Goal: Obtain resource: Download file/media

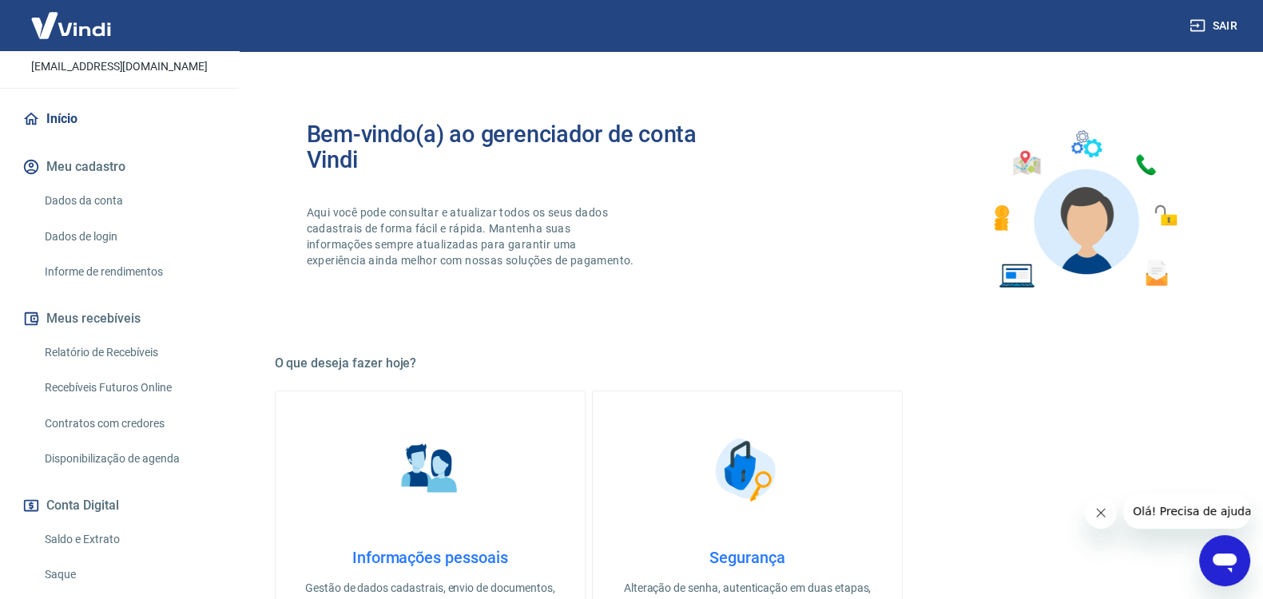
scroll to position [133, 0]
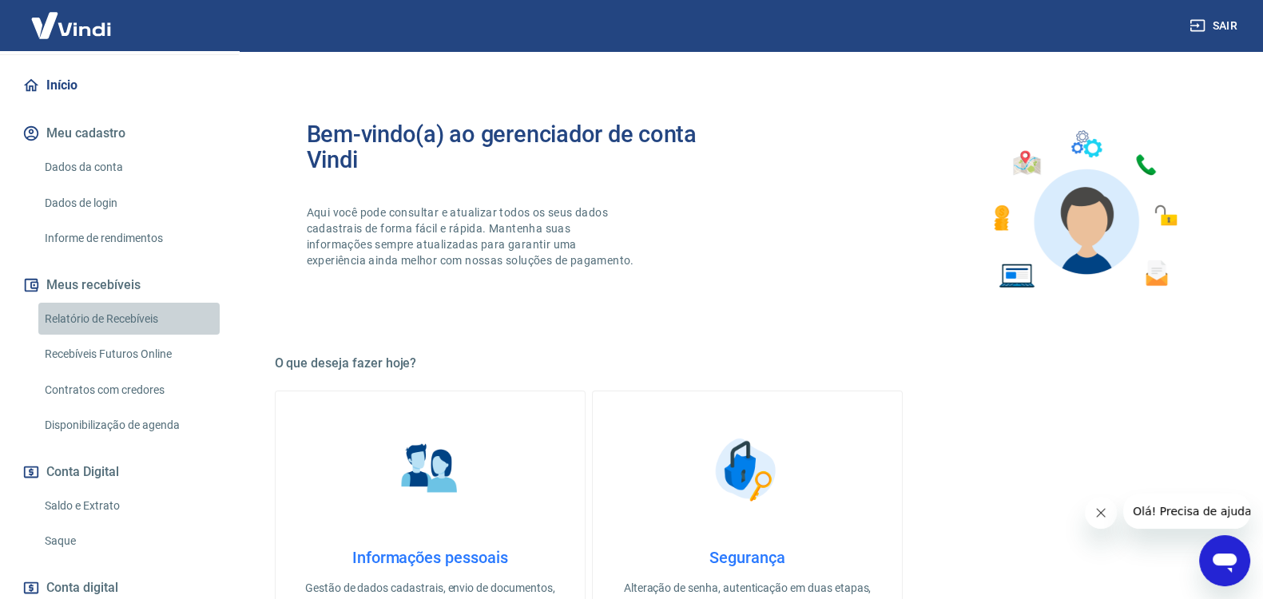
click at [129, 336] on link "Relatório de Recebíveis" at bounding box center [128, 319] width 181 height 33
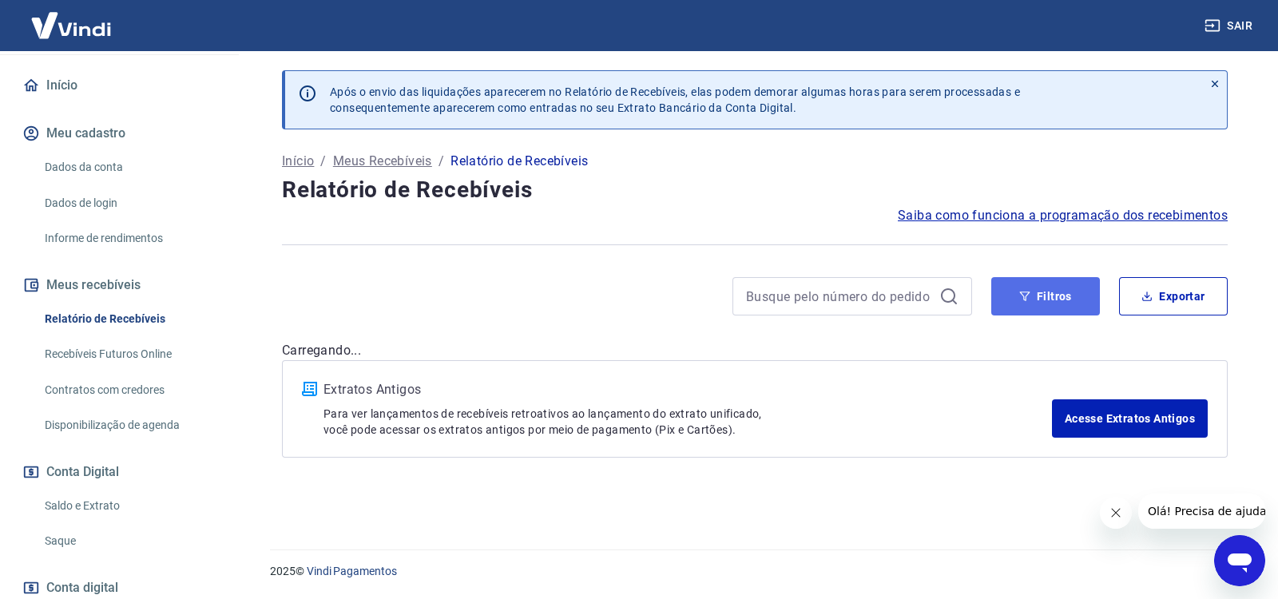
click at [1022, 291] on icon "button" at bounding box center [1024, 296] width 11 height 11
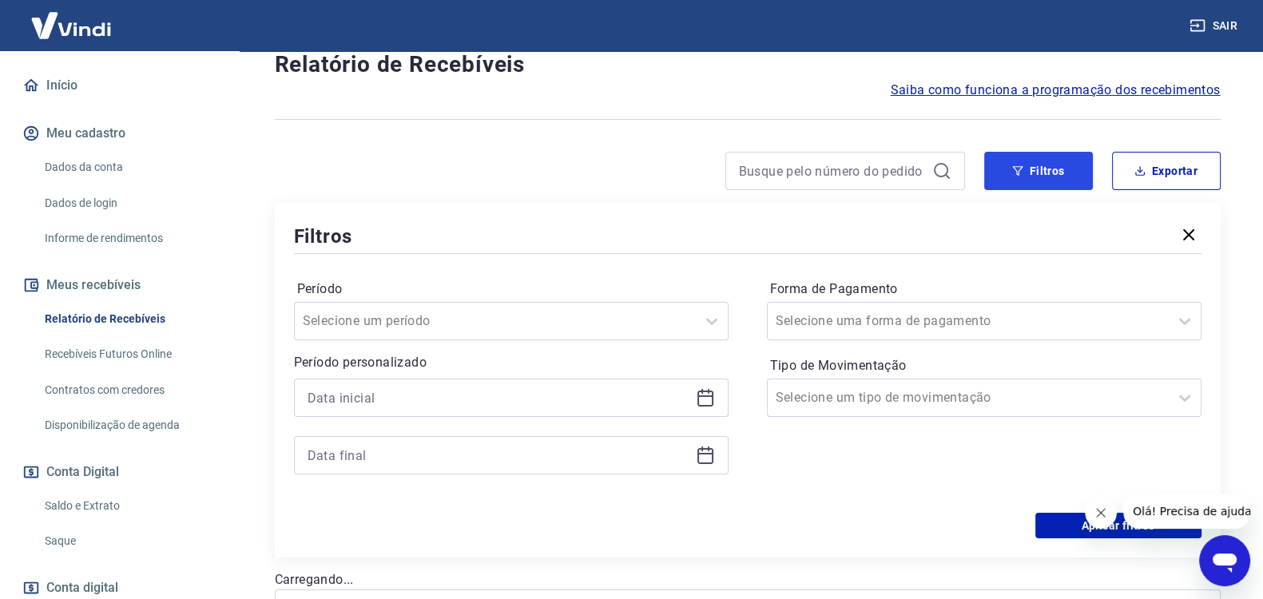
scroll to position [133, 0]
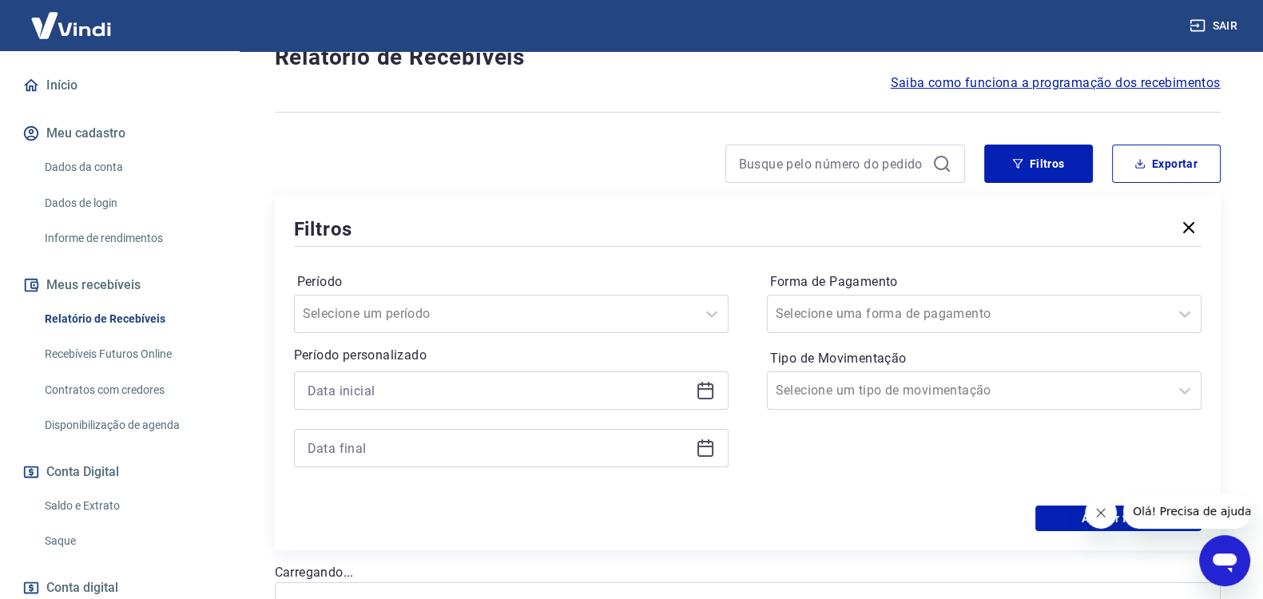
click at [705, 385] on icon at bounding box center [705, 390] width 19 height 19
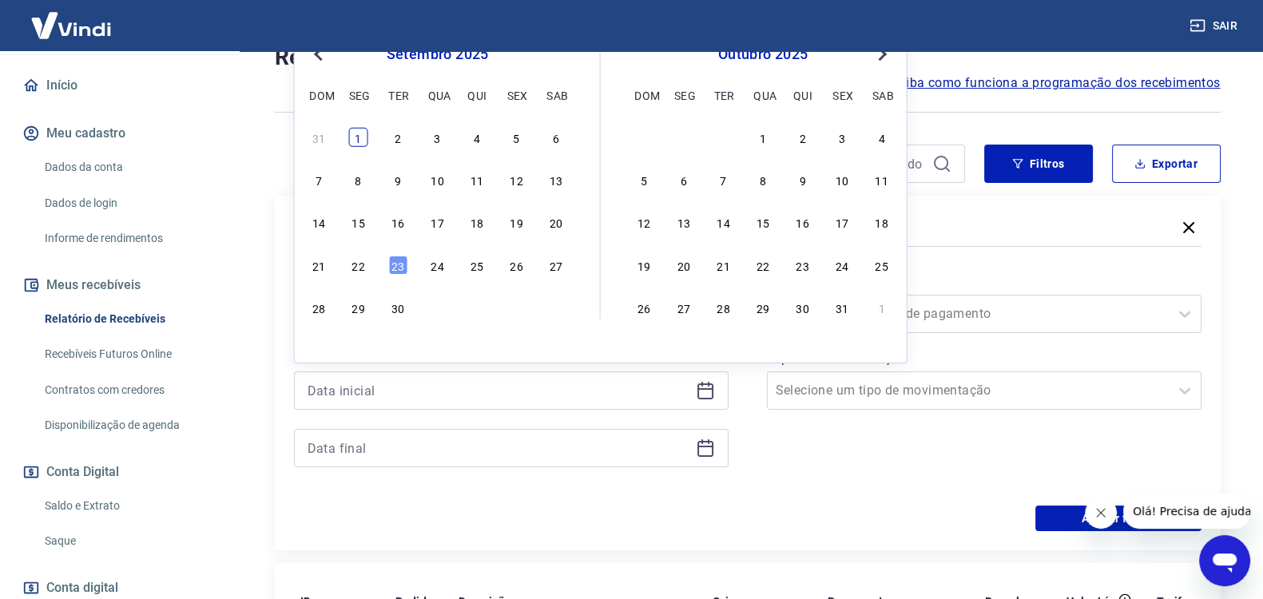
click at [352, 133] on div "1" at bounding box center [358, 137] width 19 height 19
type input "[DATE]"
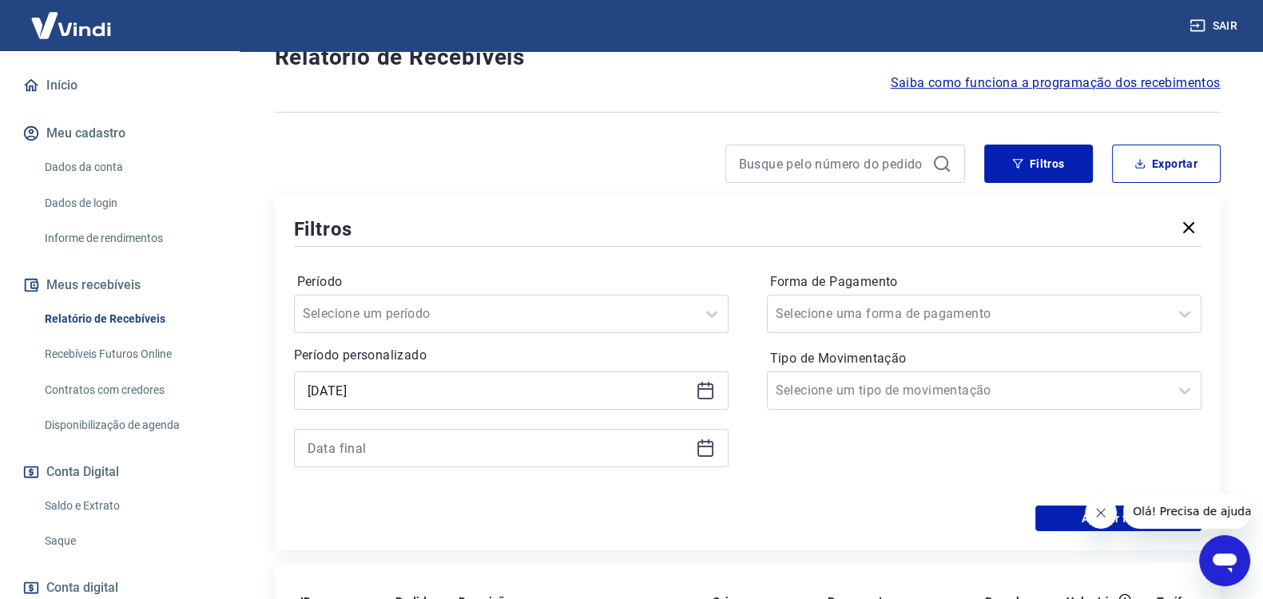
click at [702, 443] on icon at bounding box center [705, 448] width 19 height 19
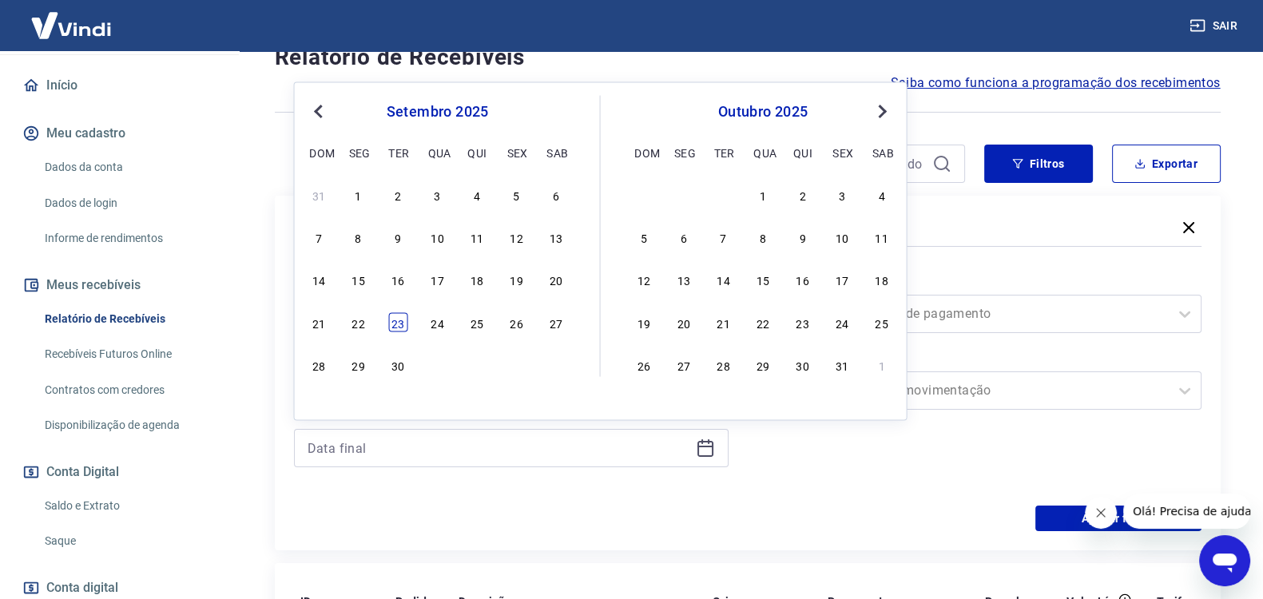
click at [395, 324] on div "23" at bounding box center [397, 321] width 19 height 19
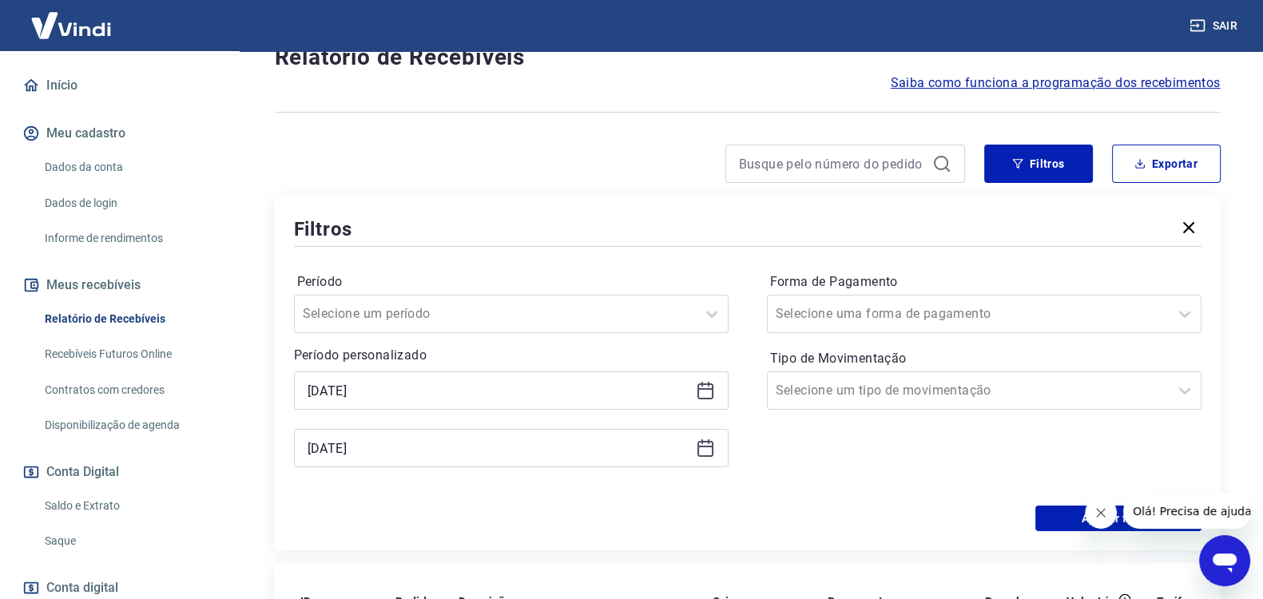
type input "[DATE]"
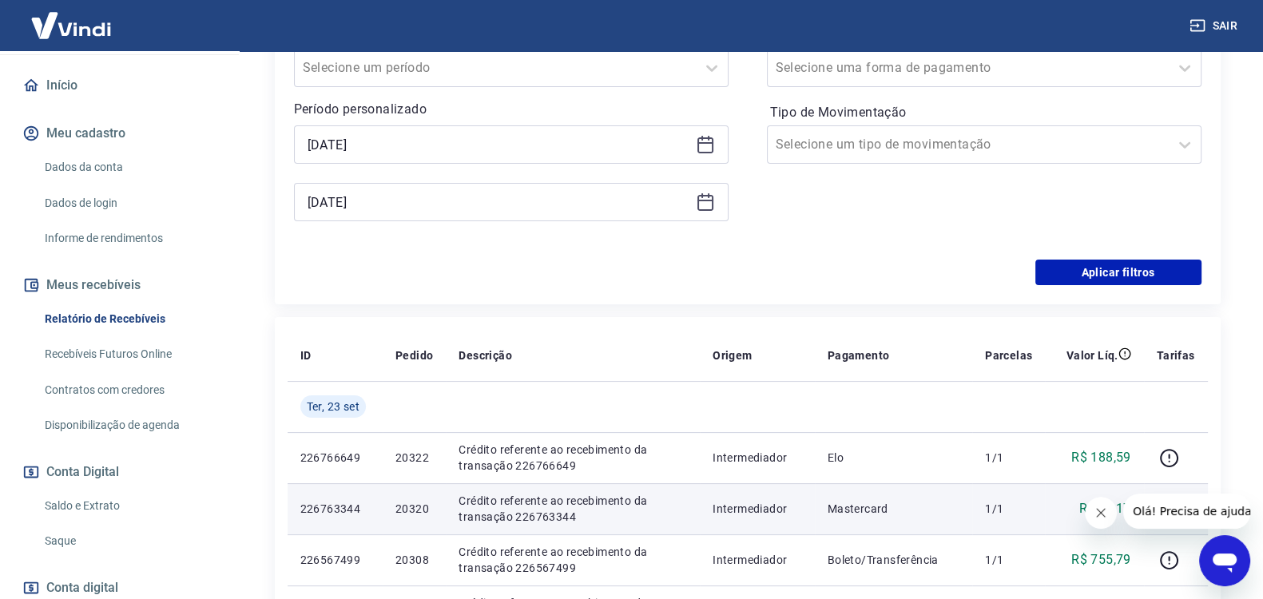
scroll to position [399, 0]
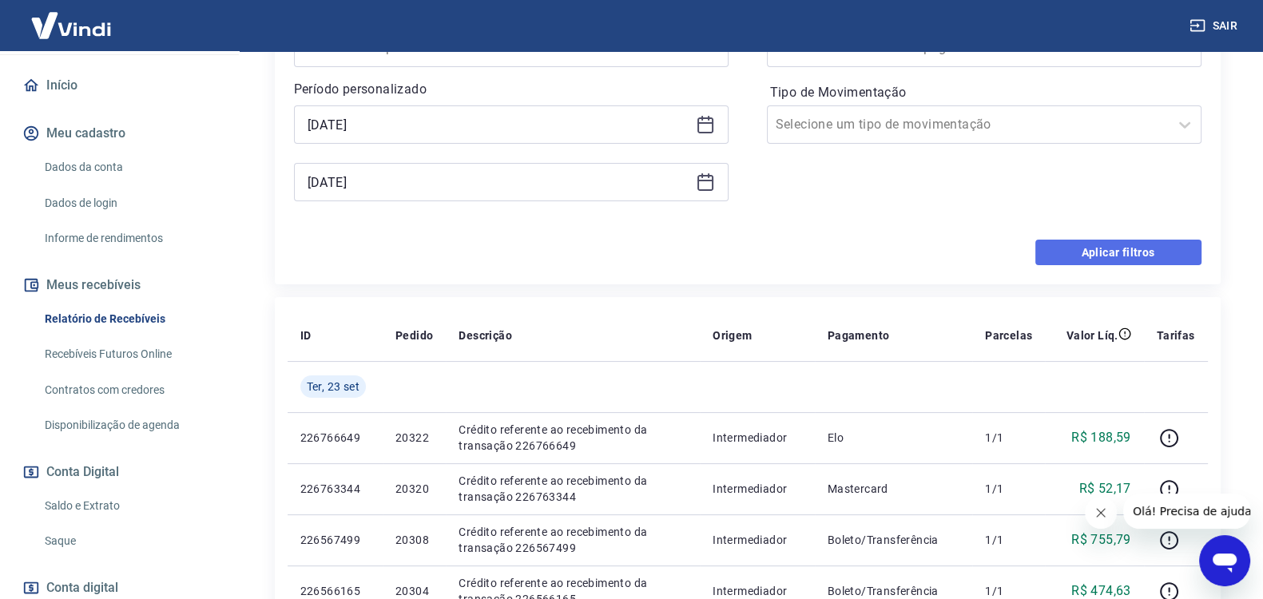
click at [1082, 252] on button "Aplicar filtros" at bounding box center [1118, 253] width 166 height 26
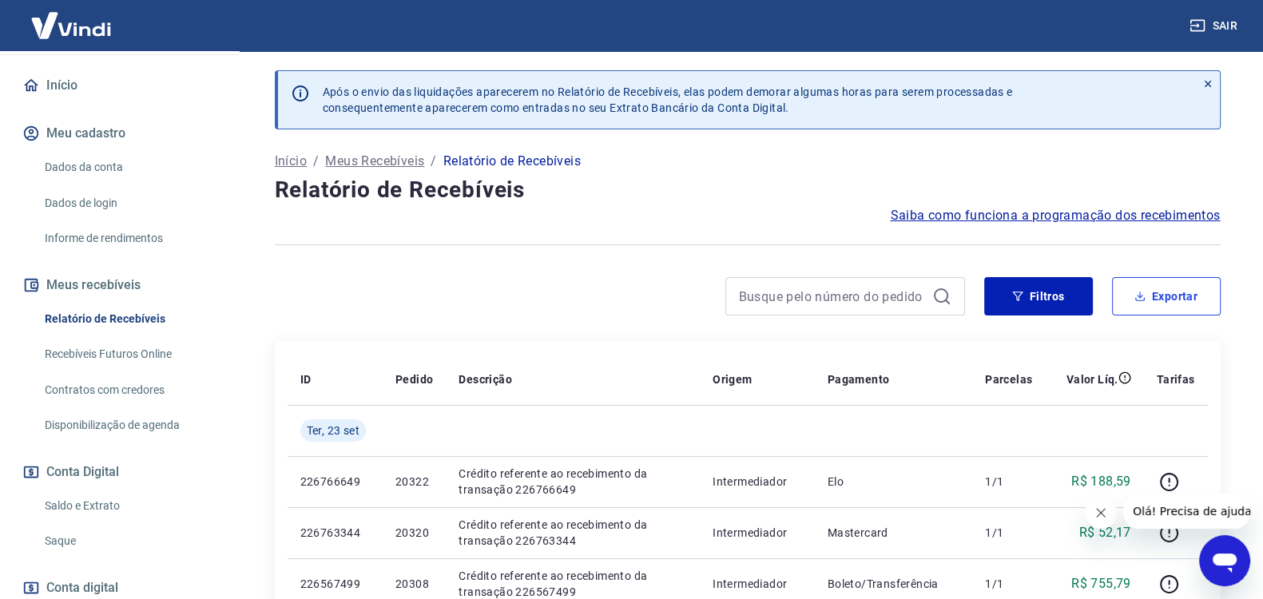
click at [1167, 289] on button "Exportar" at bounding box center [1166, 296] width 109 height 38
type input "[DATE]"
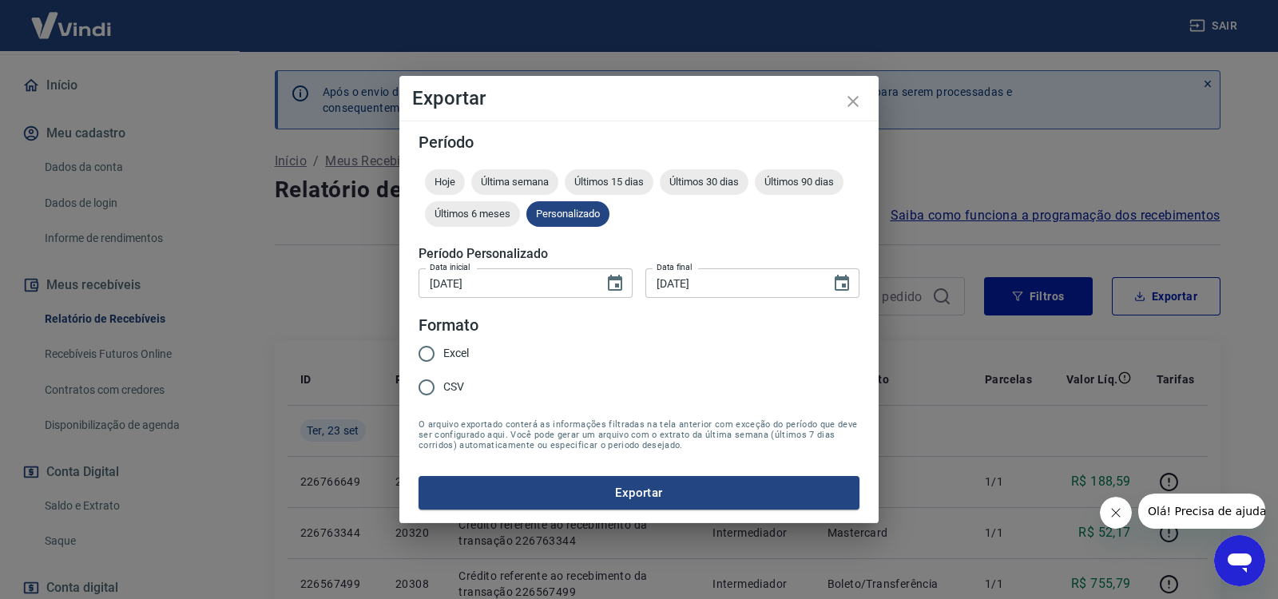
click at [437, 387] on input "CSV" at bounding box center [427, 388] width 34 height 34
radio input "true"
click at [669, 488] on button "Exportar" at bounding box center [639, 493] width 441 height 34
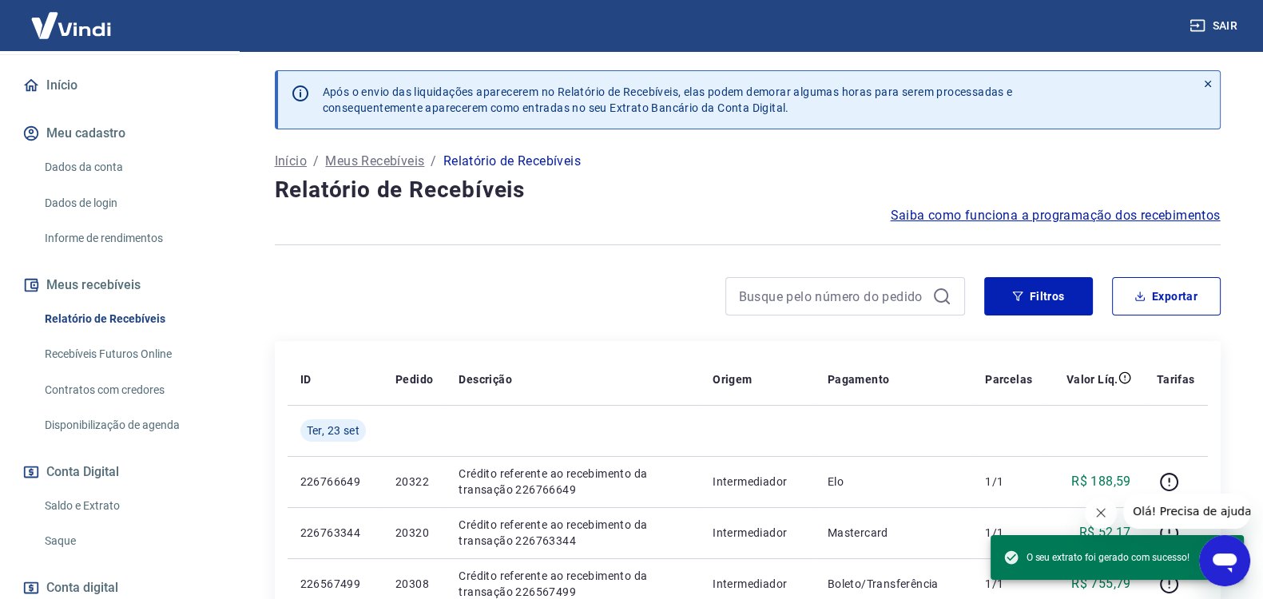
click at [126, 519] on link "Saldo e Extrato" at bounding box center [128, 506] width 181 height 33
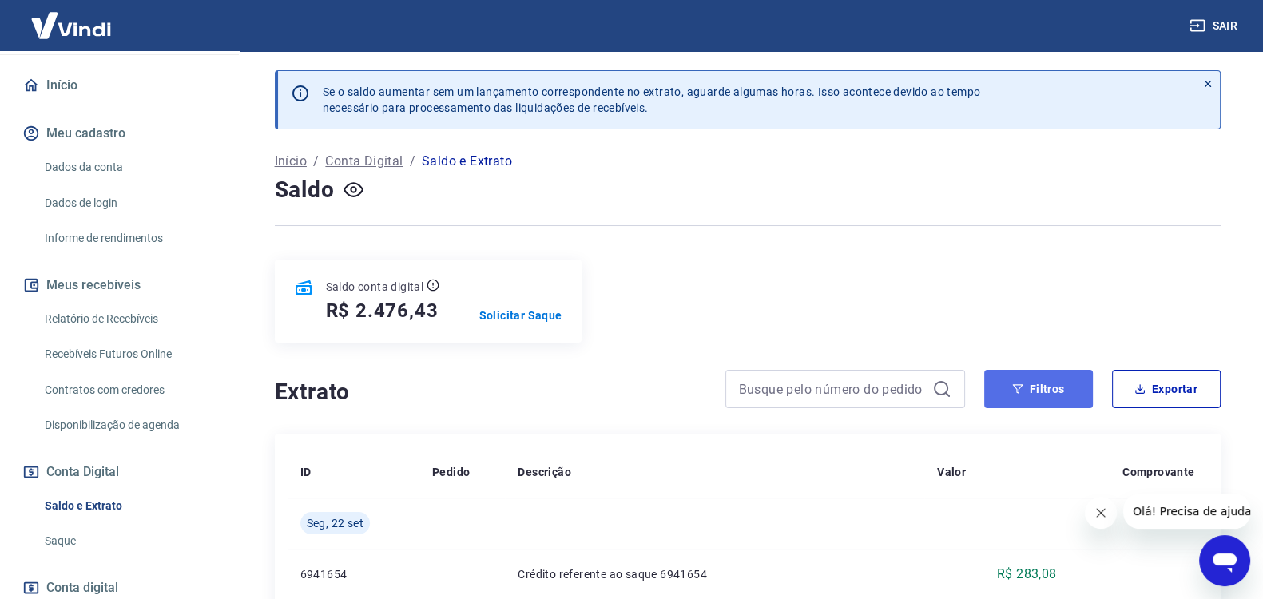
click at [1035, 385] on button "Filtros" at bounding box center [1038, 389] width 109 height 38
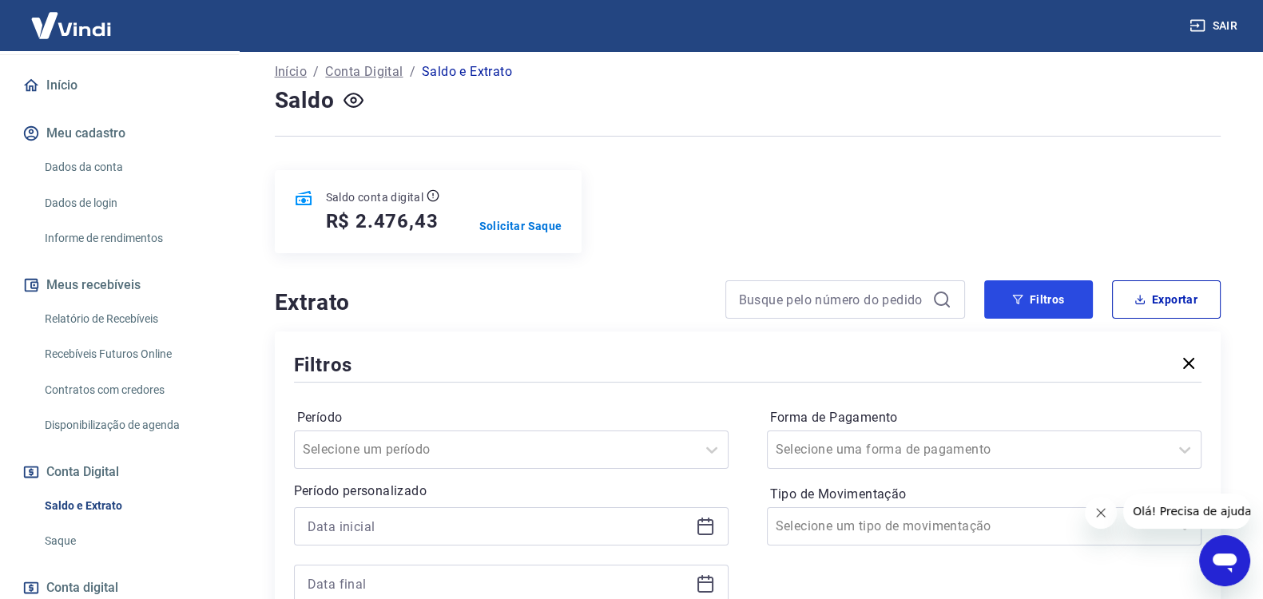
scroll to position [199, 0]
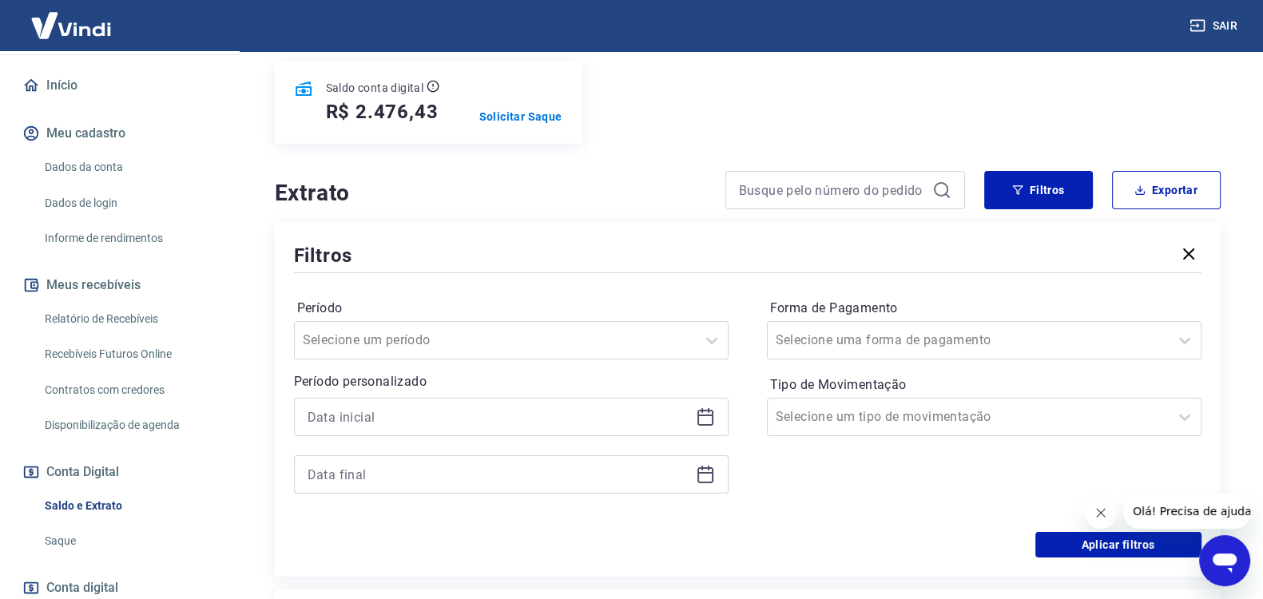
click at [702, 413] on icon at bounding box center [705, 416] width 19 height 19
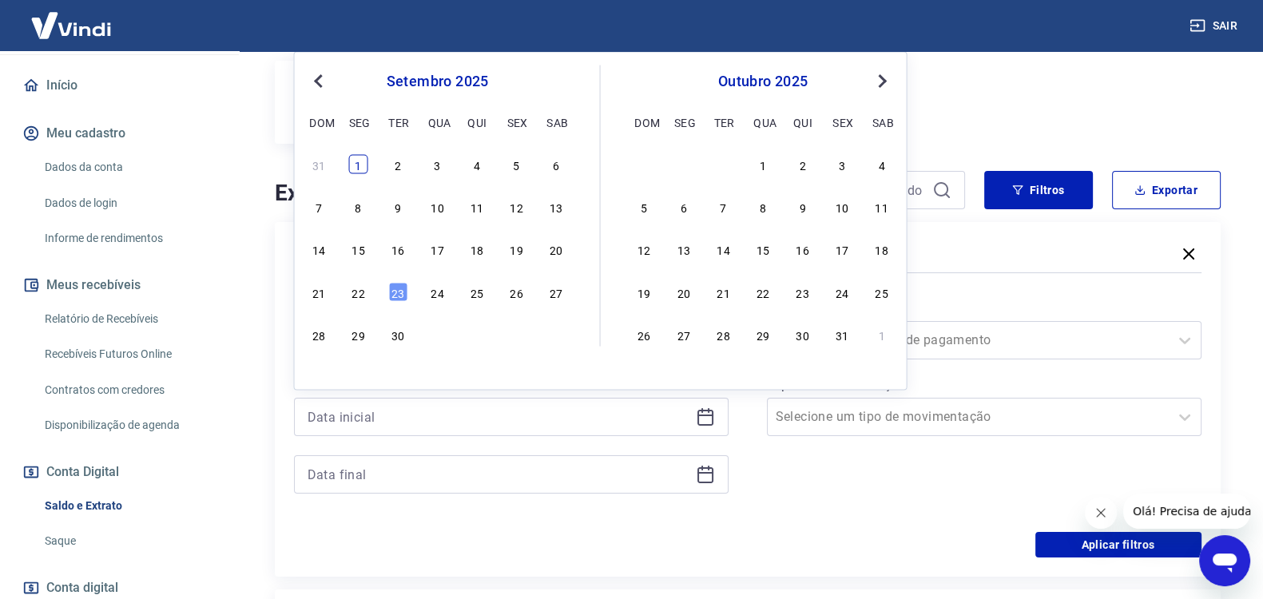
click at [361, 167] on div "1" at bounding box center [358, 163] width 19 height 19
type input "[DATE]"
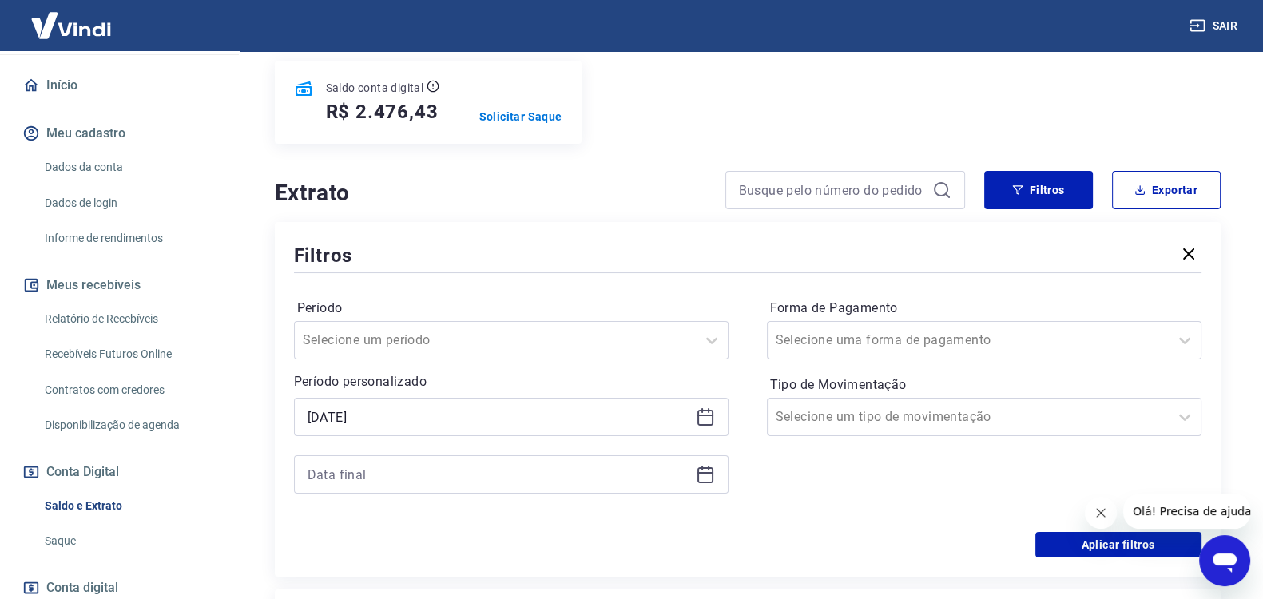
click at [701, 466] on icon at bounding box center [705, 474] width 19 height 19
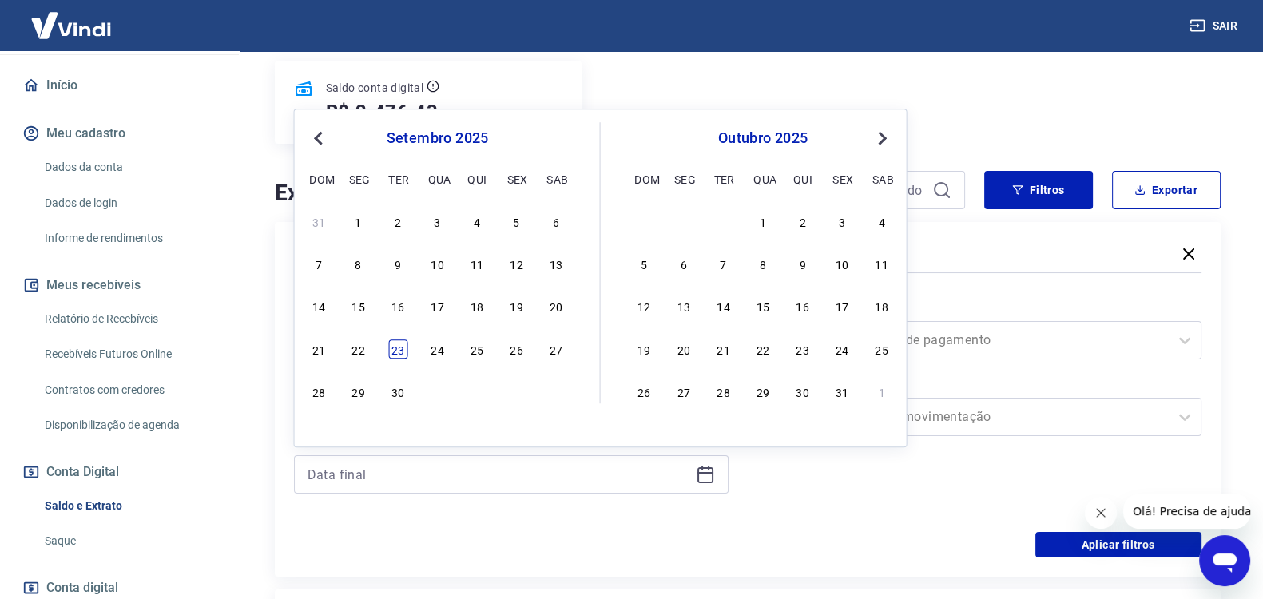
click at [392, 342] on div "23" at bounding box center [397, 349] width 19 height 19
type input "[DATE]"
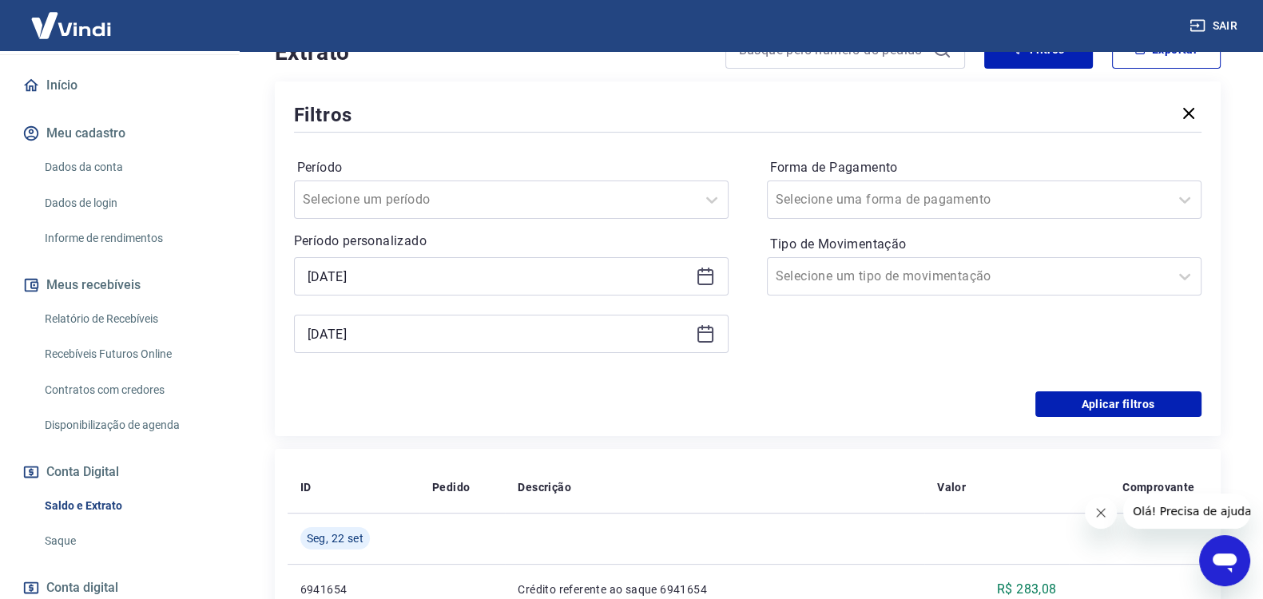
scroll to position [399, 0]
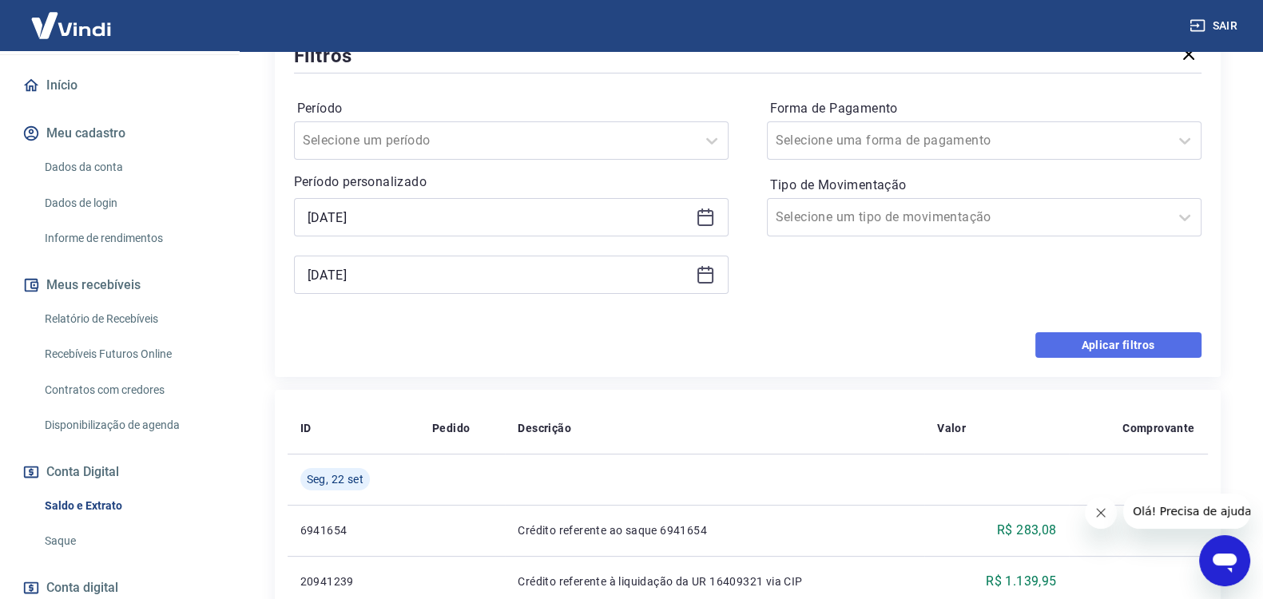
click at [1097, 343] on button "Aplicar filtros" at bounding box center [1118, 345] width 166 height 26
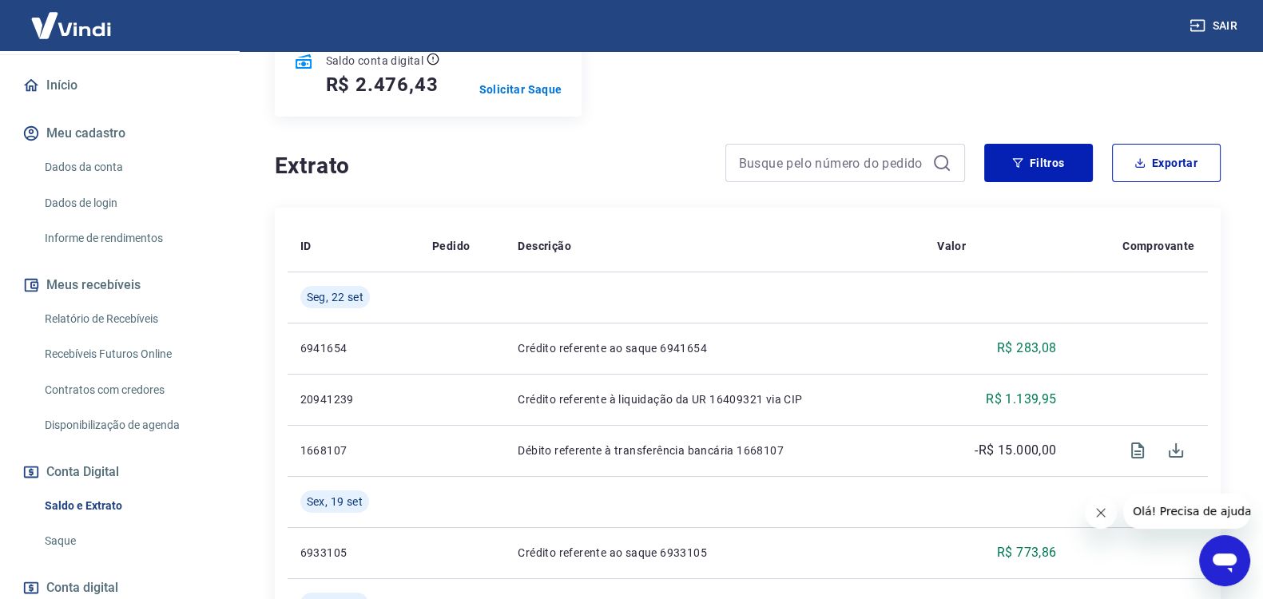
scroll to position [199, 0]
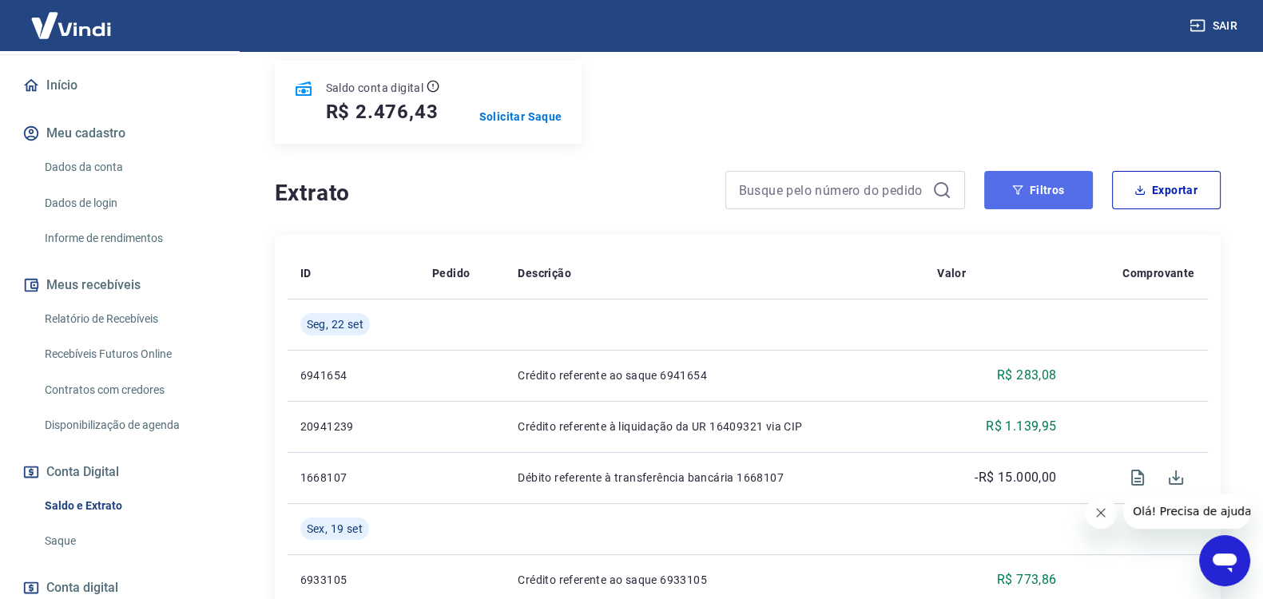
click at [1024, 189] on button "Filtros" at bounding box center [1038, 190] width 109 height 38
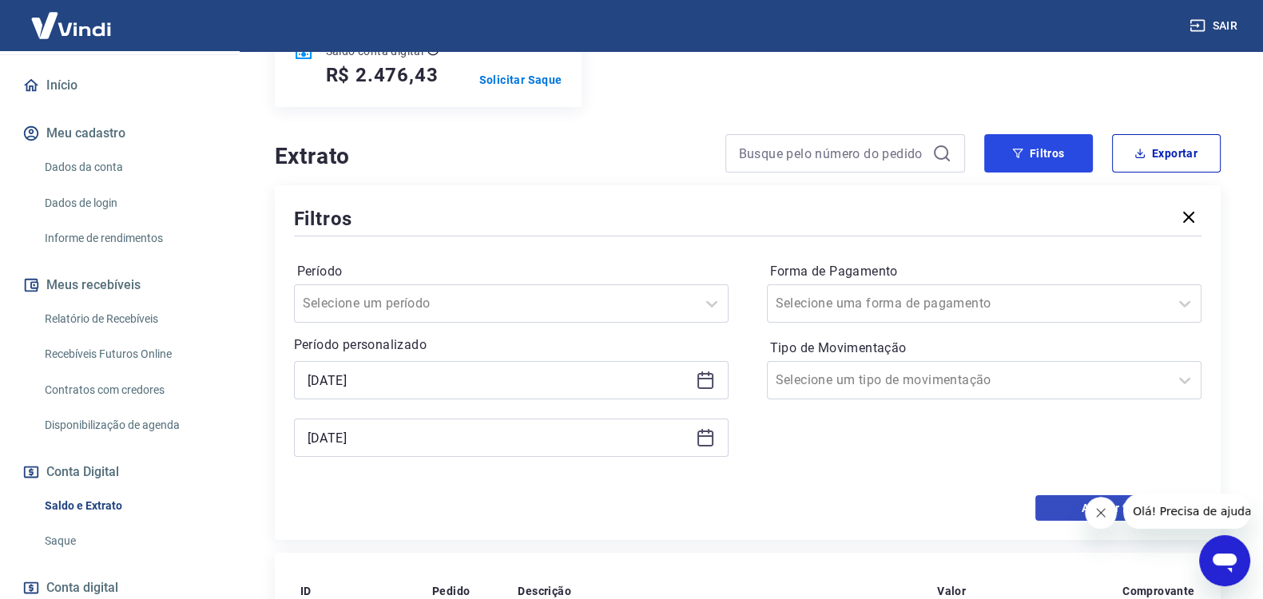
scroll to position [332, 0]
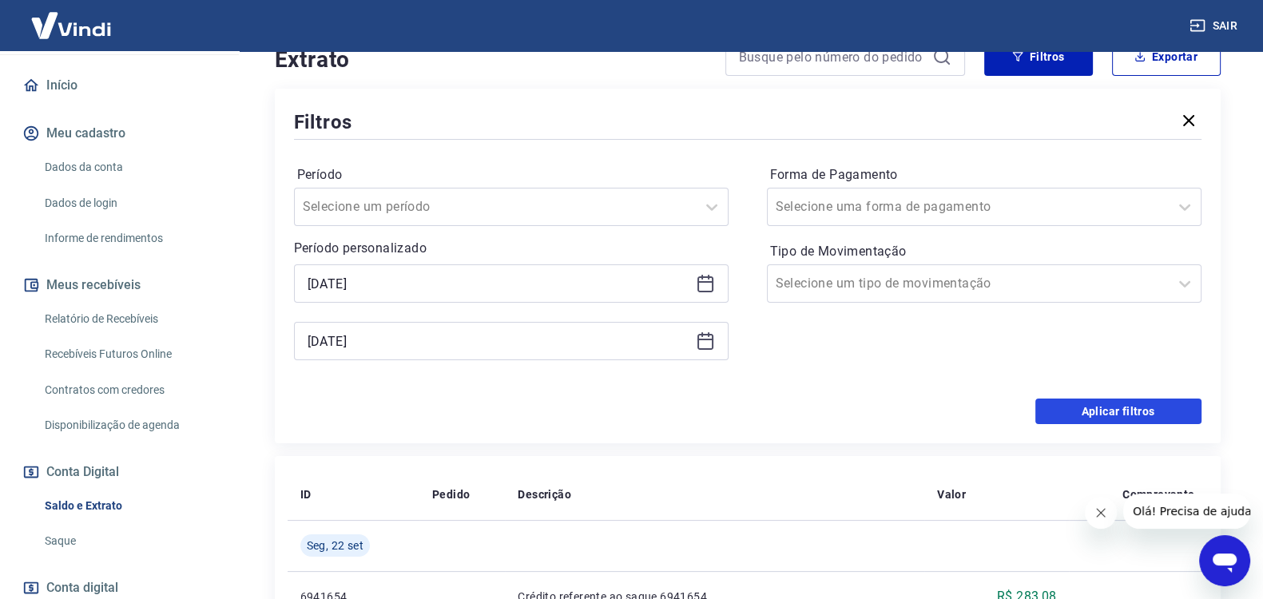
drag, startPoint x: 1128, startPoint y: 401, endPoint x: 1124, endPoint y: 388, distance: 13.4
click at [1125, 401] on button "Aplicar filtros" at bounding box center [1118, 412] width 166 height 26
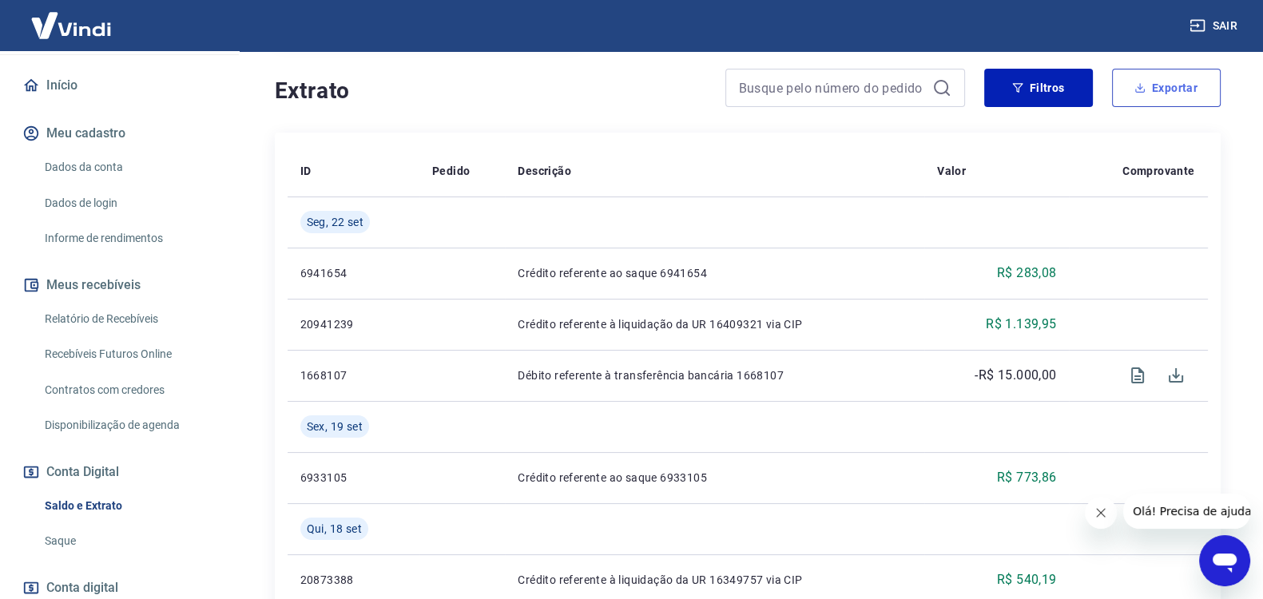
scroll to position [199, 0]
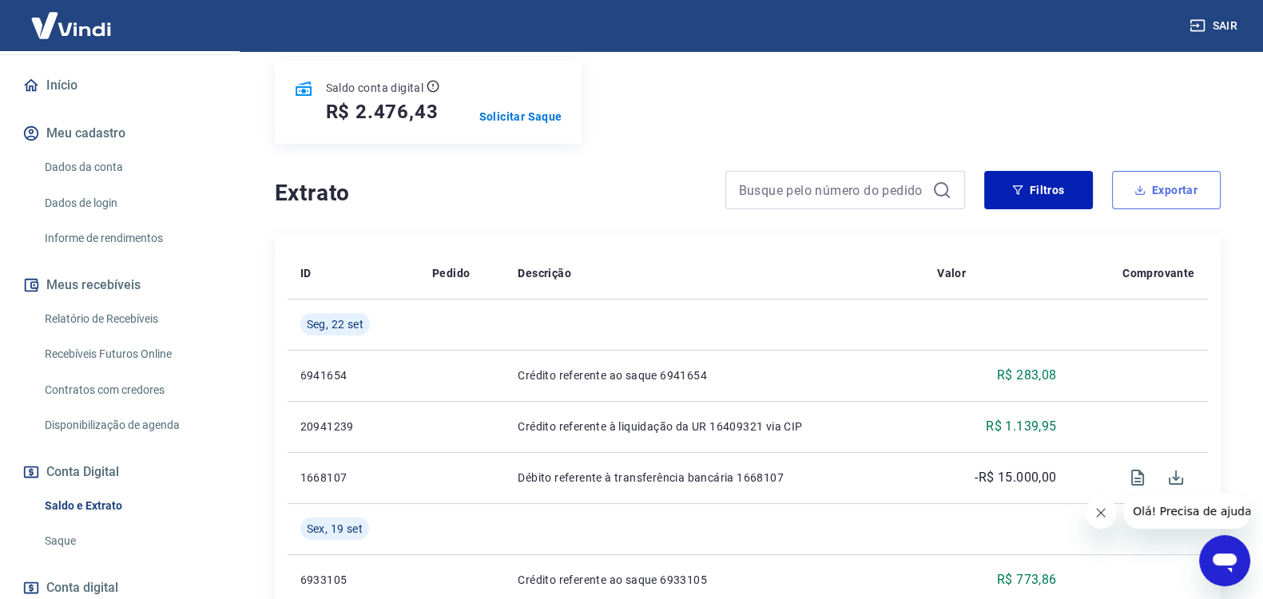
click at [1174, 188] on button "Exportar" at bounding box center [1166, 190] width 109 height 38
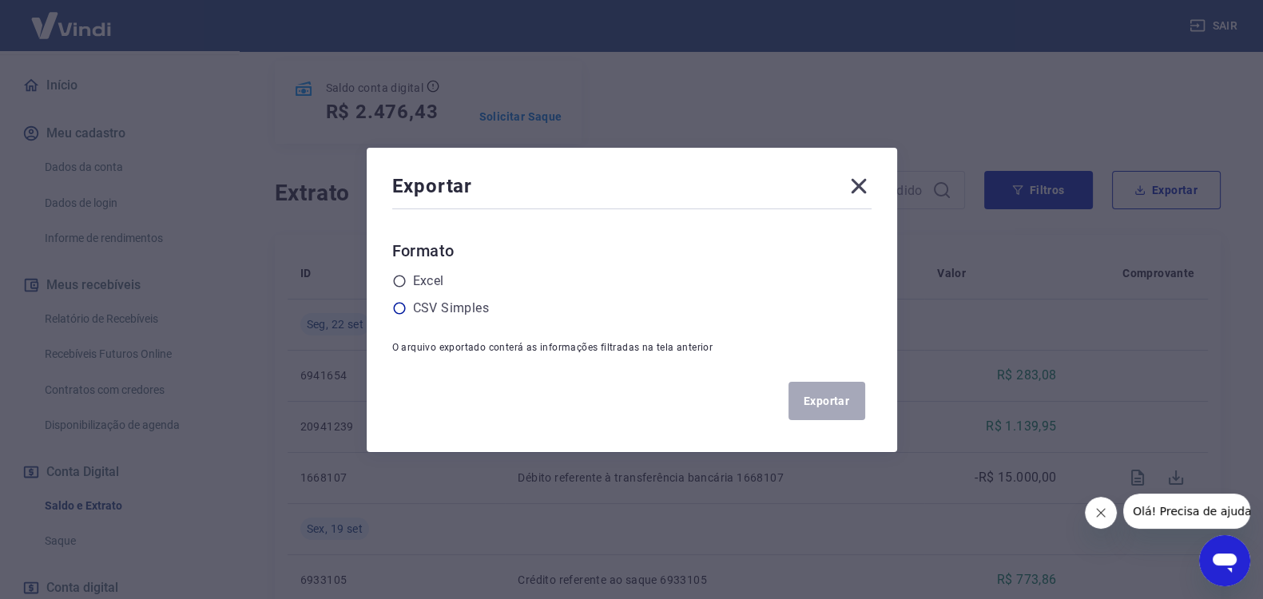
click at [423, 304] on label "CSV Simples" at bounding box center [451, 308] width 76 height 19
click at [0, 0] on input "radio" at bounding box center [0, 0] width 0 height 0
click at [823, 399] on button "Exportar" at bounding box center [827, 401] width 77 height 38
